Goal: Check status: Check status

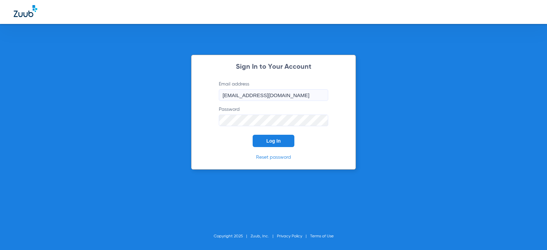
click at [285, 142] on button "Log In" at bounding box center [274, 141] width 42 height 12
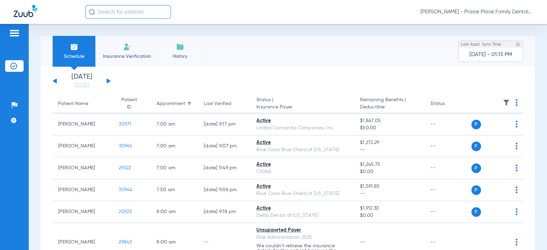
click at [109, 81] on button at bounding box center [109, 80] width 4 height 5
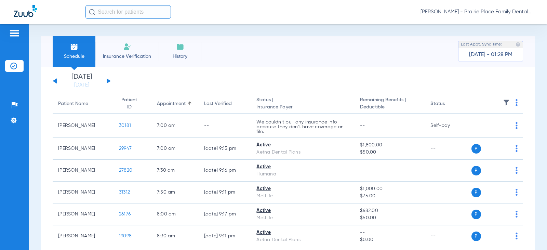
click at [106, 83] on div "[DATE] [DATE] [DATE] [DATE] [DATE] [DATE] [DATE] [DATE] [DATE] [DATE] [DATE] [D…" at bounding box center [82, 80] width 58 height 15
click at [108, 80] on button at bounding box center [109, 80] width 4 height 5
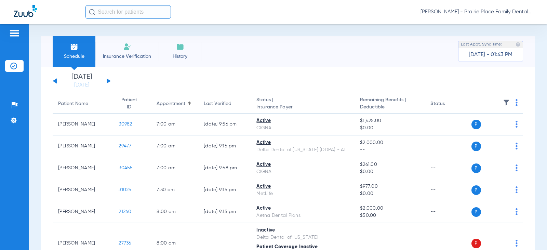
click at [108, 83] on div "[DATE] [DATE] [DATE] [DATE] [DATE] [DATE] [DATE] [DATE] [DATE] [DATE] [DATE] [D…" at bounding box center [82, 80] width 58 height 15
click at [107, 79] on button at bounding box center [109, 80] width 4 height 5
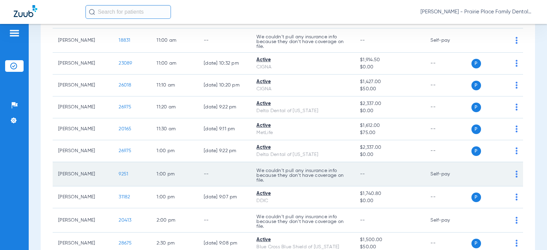
scroll to position [478, 0]
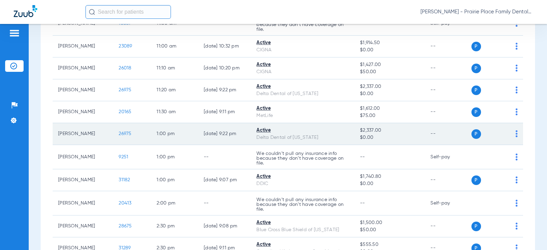
click at [176, 137] on td "1:00 PM" at bounding box center [174, 134] width 47 height 22
